Goal: Task Accomplishment & Management: Use online tool/utility

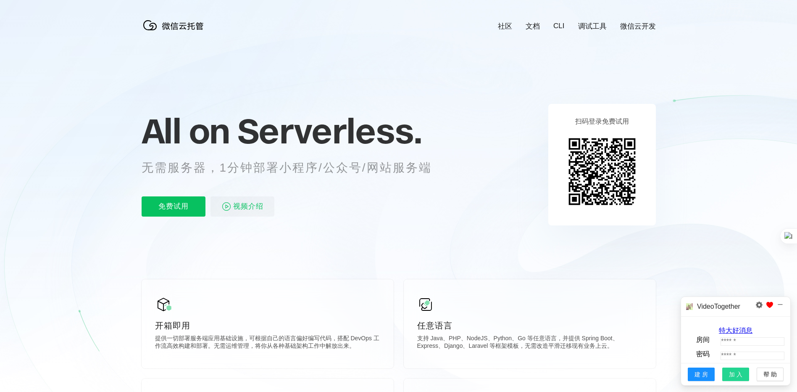
scroll to position [0, 1495]
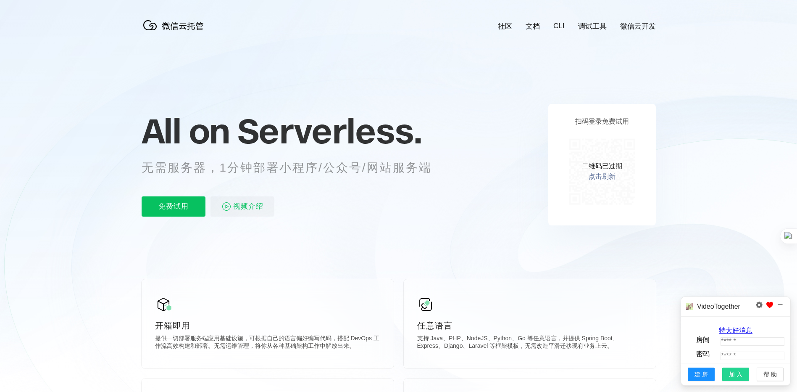
click at [607, 183] on div "二维码已过期 点击刷新" at bounding box center [602, 171] width 77 height 77
click at [607, 177] on link "点击刷新" at bounding box center [602, 176] width 27 height 9
click at [604, 177] on link "点击刷新" at bounding box center [602, 176] width 27 height 9
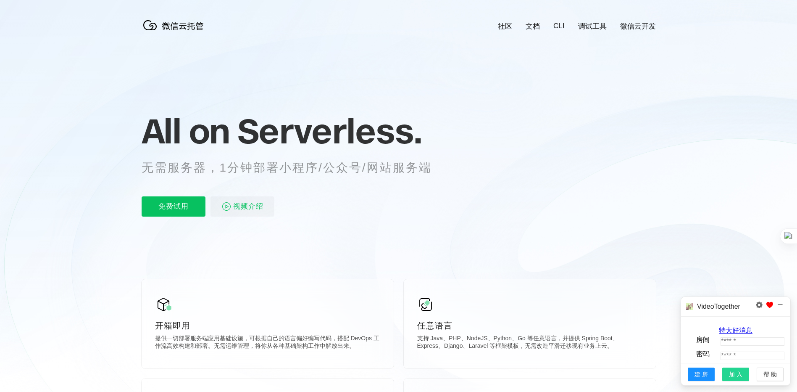
scroll to position [0, 1495]
drag, startPoint x: 784, startPoint y: 304, endPoint x: 762, endPoint y: 286, distance: 27.8
click at [784, 304] on icon "close" at bounding box center [780, 304] width 8 height 8
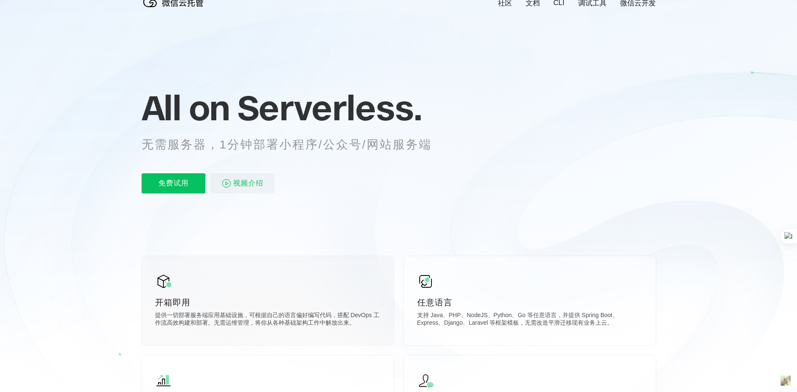
scroll to position [0, 0]
